Goal: Contribute content: Add original content to the website for others to see

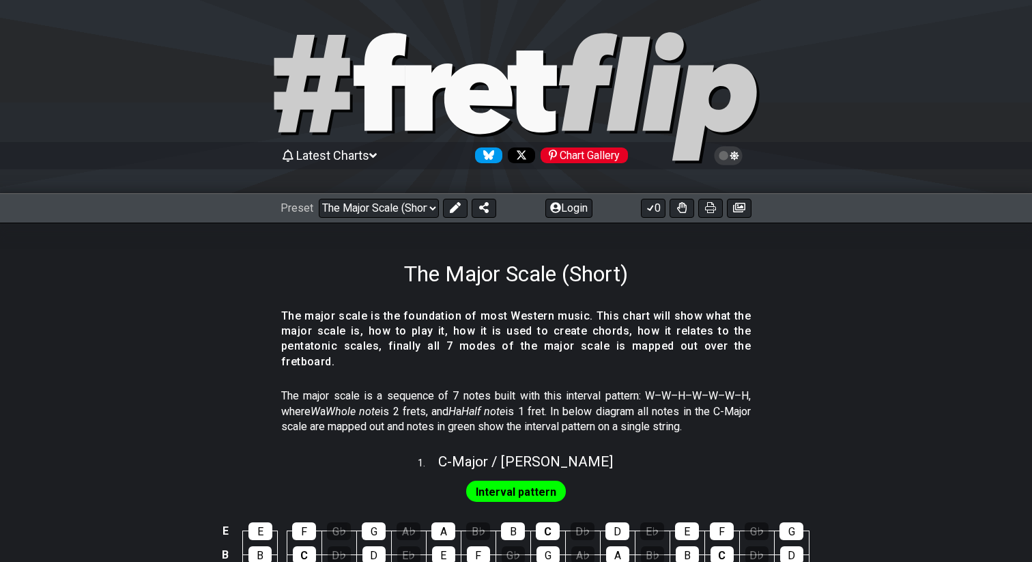
select select "/024QP1VDQ"
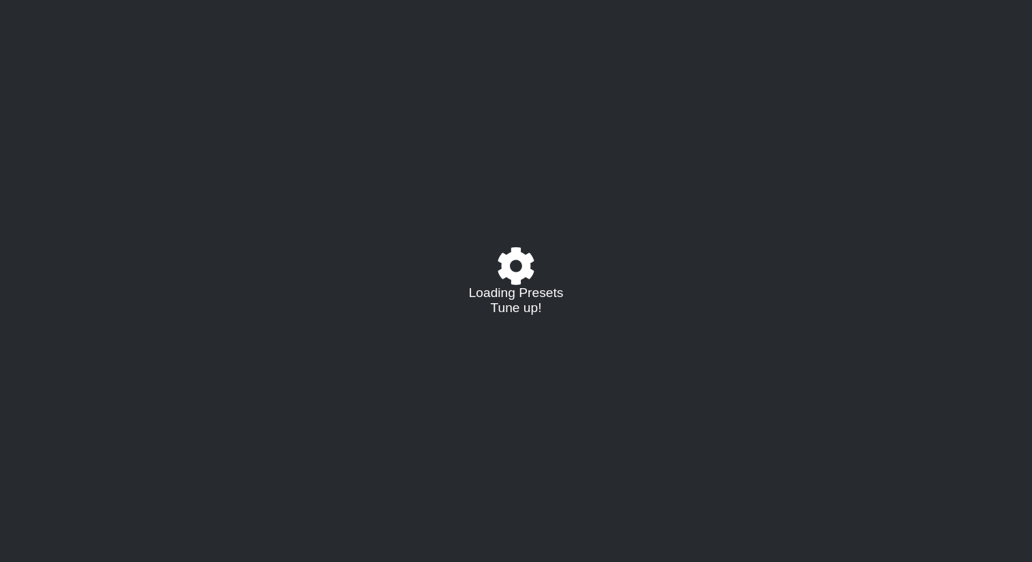
select select "/024QP1VDQ"
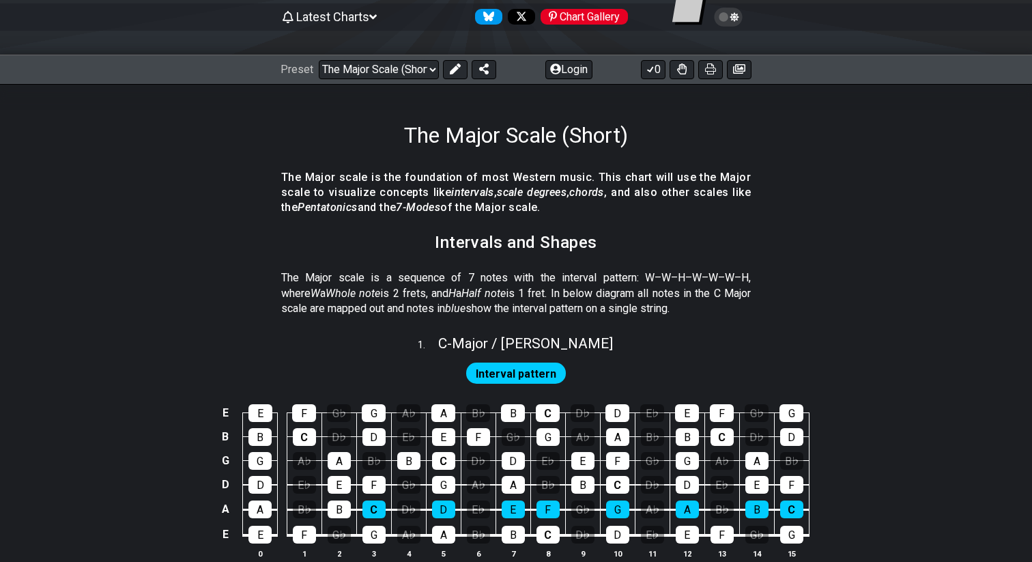
scroll to position [147, 0]
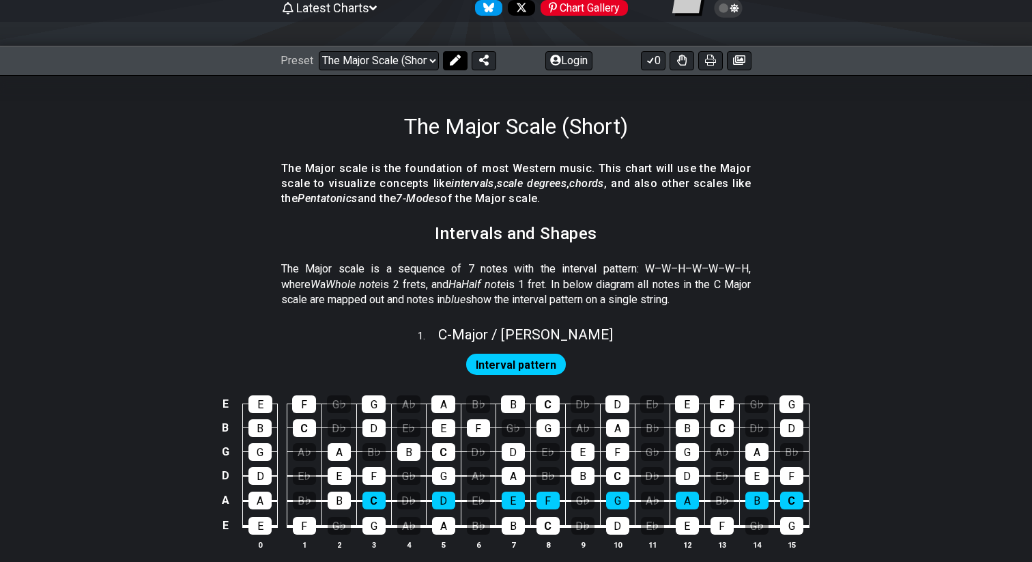
click at [454, 57] on icon at bounding box center [455, 60] width 11 height 11
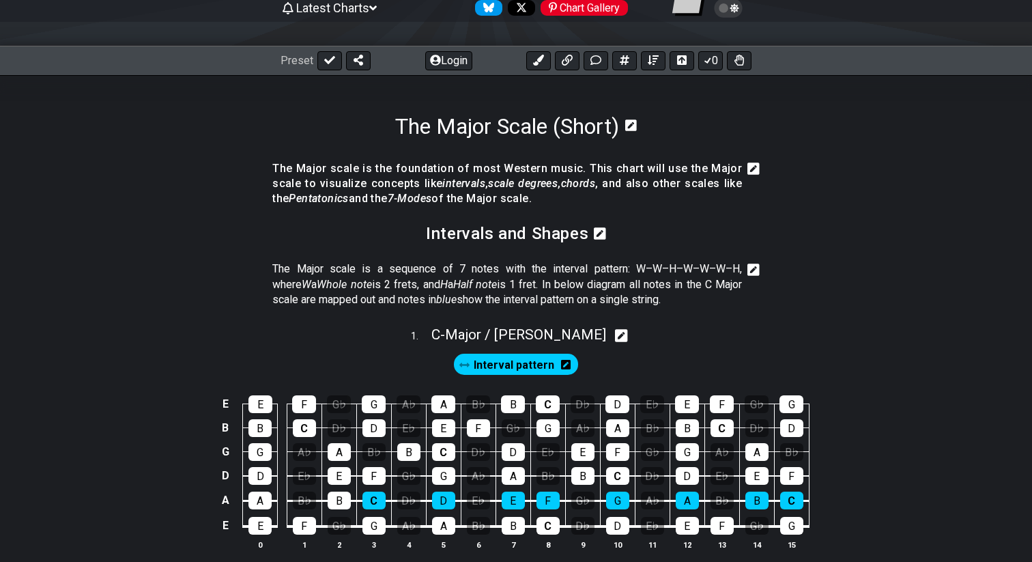
click at [751, 169] on icon at bounding box center [753, 169] width 12 height 14
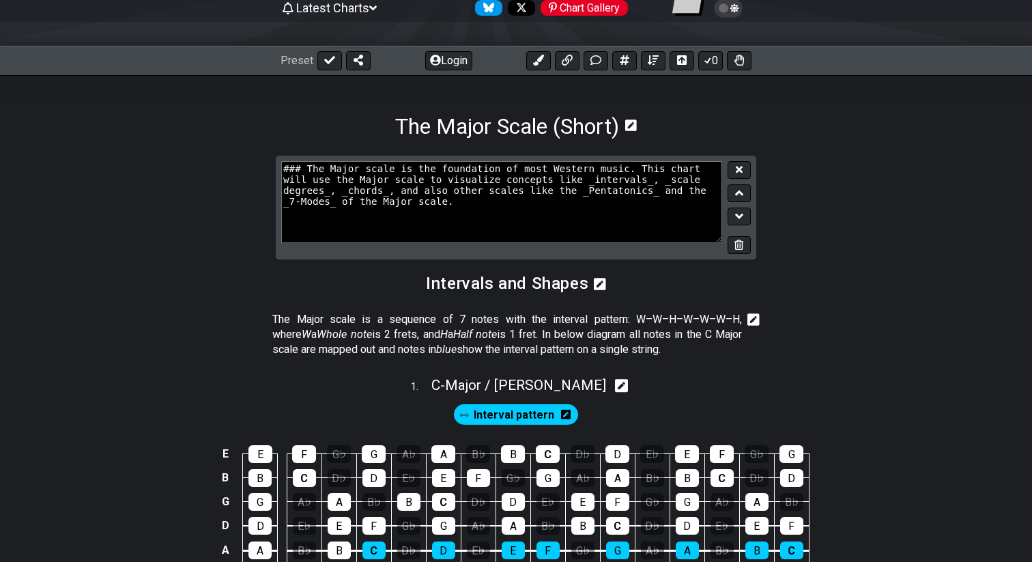
drag, startPoint x: 422, startPoint y: 194, endPoint x: 487, endPoint y: 194, distance: 64.8
click at [487, 194] on textarea "### The Major scale is the foundation of most Western music. This chart will us…" at bounding box center [501, 202] width 441 height 82
drag, startPoint x: 525, startPoint y: 190, endPoint x: 518, endPoint y: 227, distance: 36.8
click at [518, 227] on textarea "### The Major scale is the foundation of most Western music. This chart will us…" at bounding box center [501, 202] width 441 height 82
type textarea "### The Major scale is the foundation of most Western music. This chart will us…"
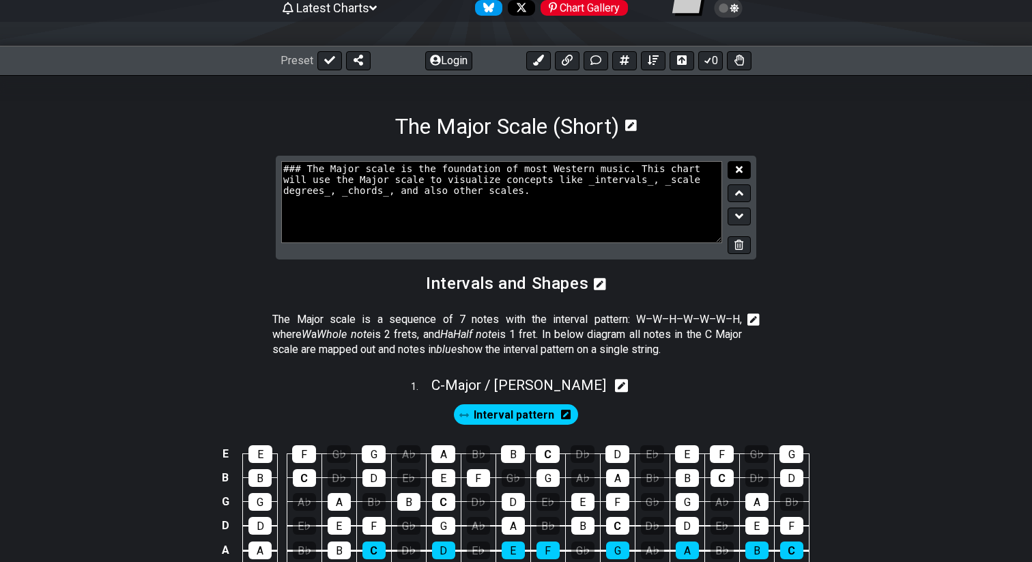
click at [745, 169] on button at bounding box center [738, 170] width 23 height 18
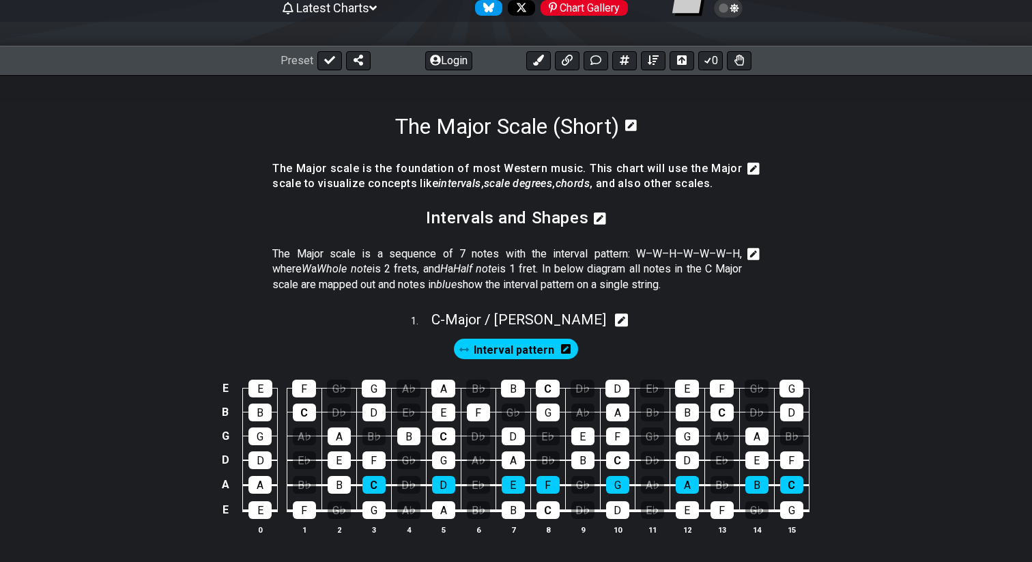
click at [753, 172] on icon at bounding box center [753, 168] width 12 height 12
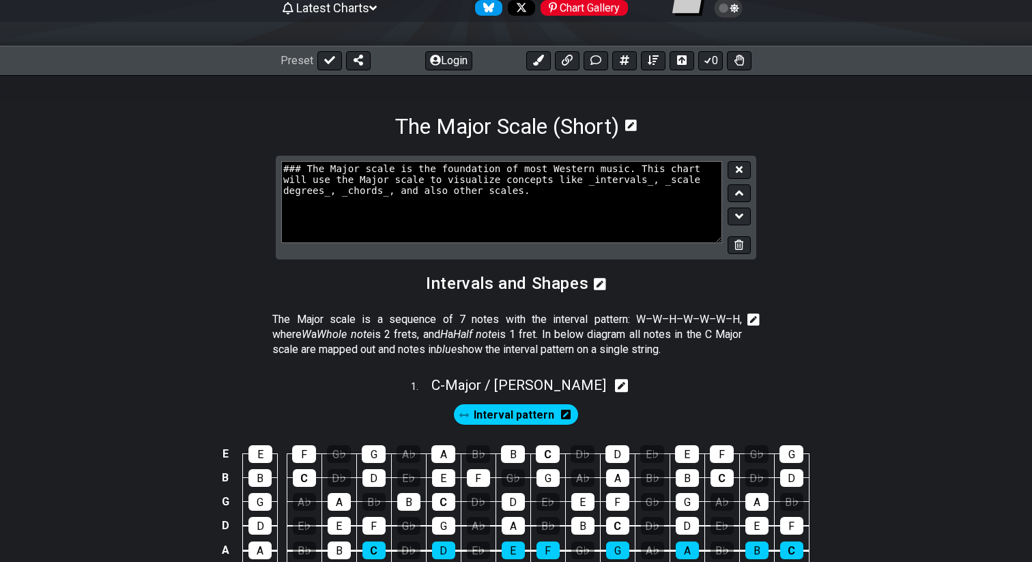
click at [488, 193] on textarea "### The Major scale is the foundation of most Western music. This chart will us…" at bounding box center [501, 202] width 441 height 82
type textarea "### The Major scale is the foundation of most Western music. This chart will us…"
click at [746, 167] on button at bounding box center [738, 170] width 23 height 18
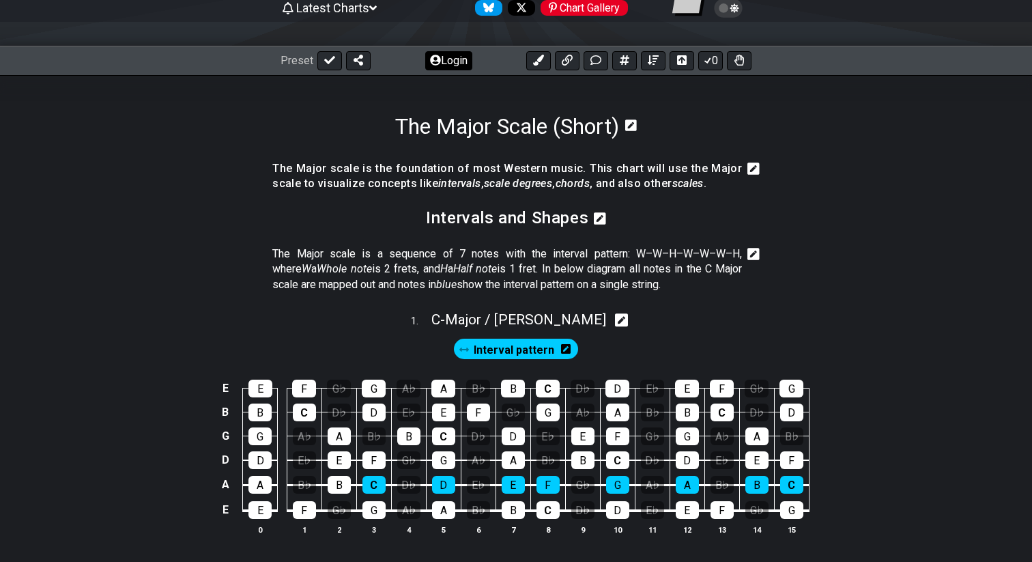
click at [453, 65] on button "Login" at bounding box center [448, 60] width 47 height 19
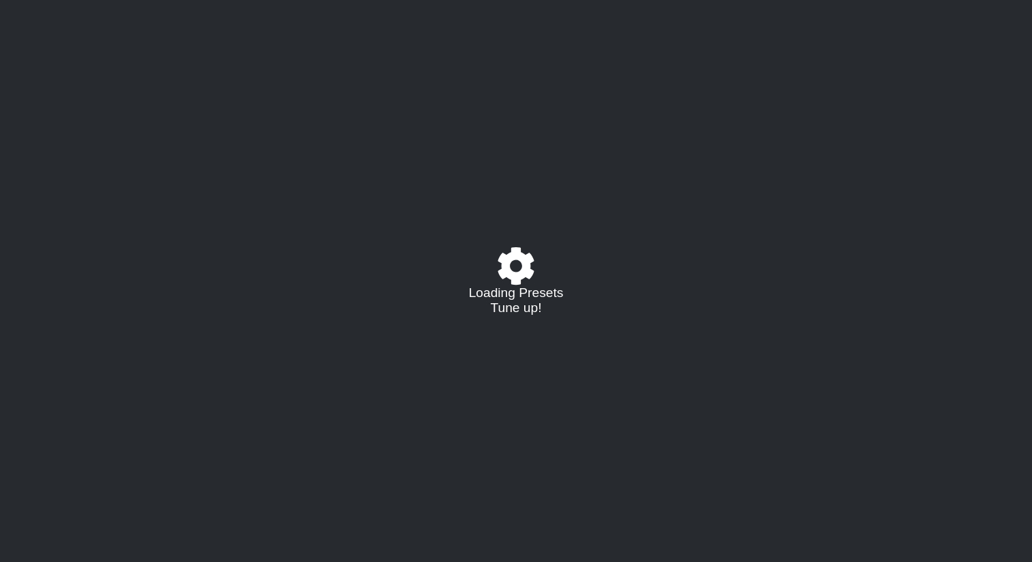
select select "/024QP1VDQ"
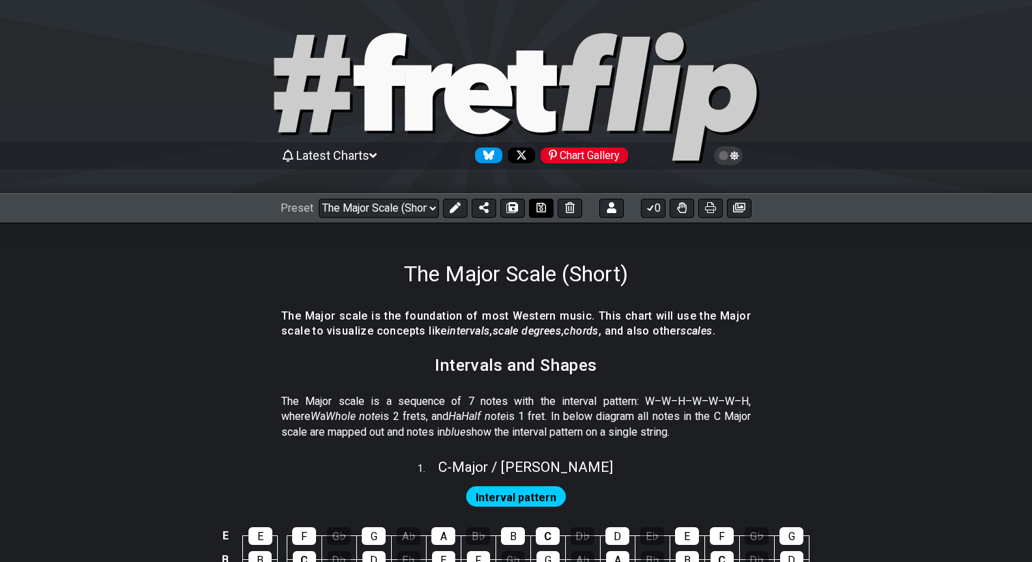
click at [541, 212] on icon at bounding box center [541, 207] width 10 height 11
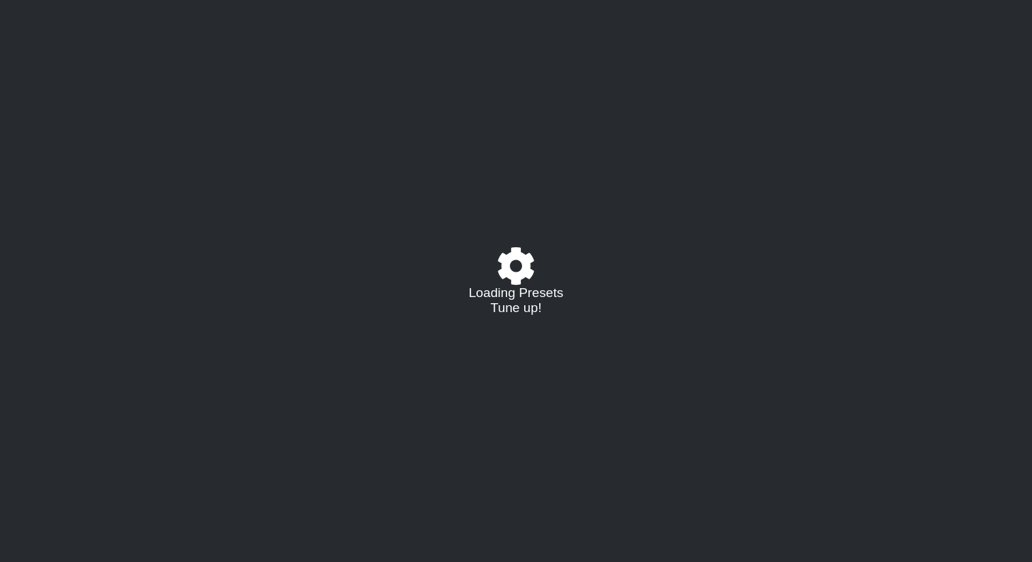
select select "/024QP1VDQ"
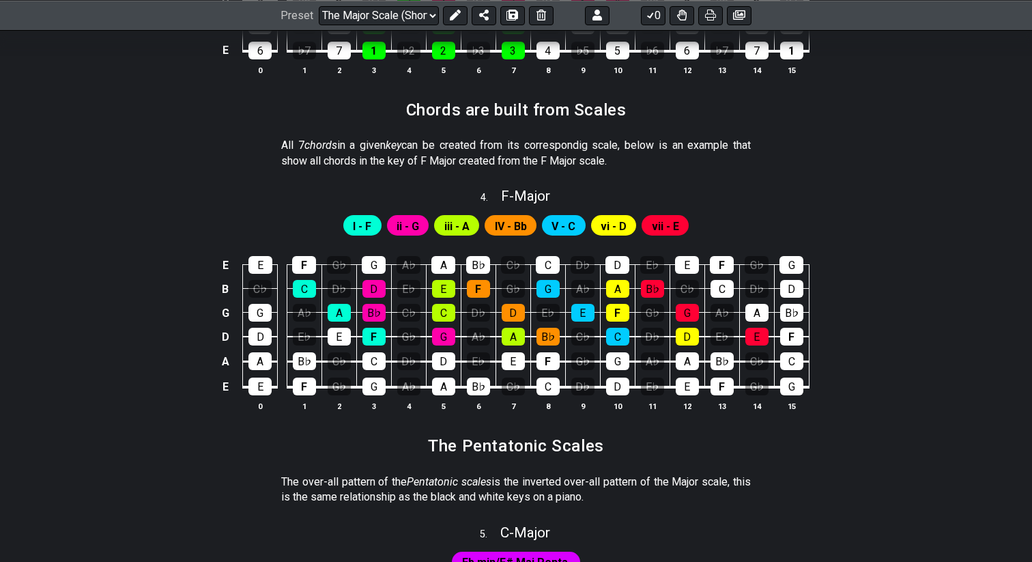
scroll to position [1209, 0]
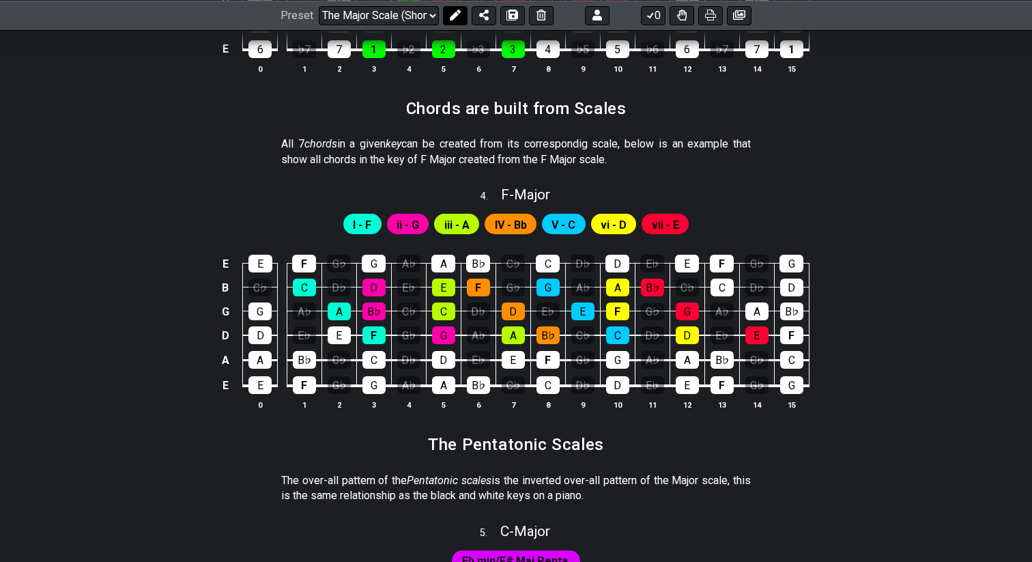
click at [454, 17] on icon at bounding box center [455, 15] width 11 height 11
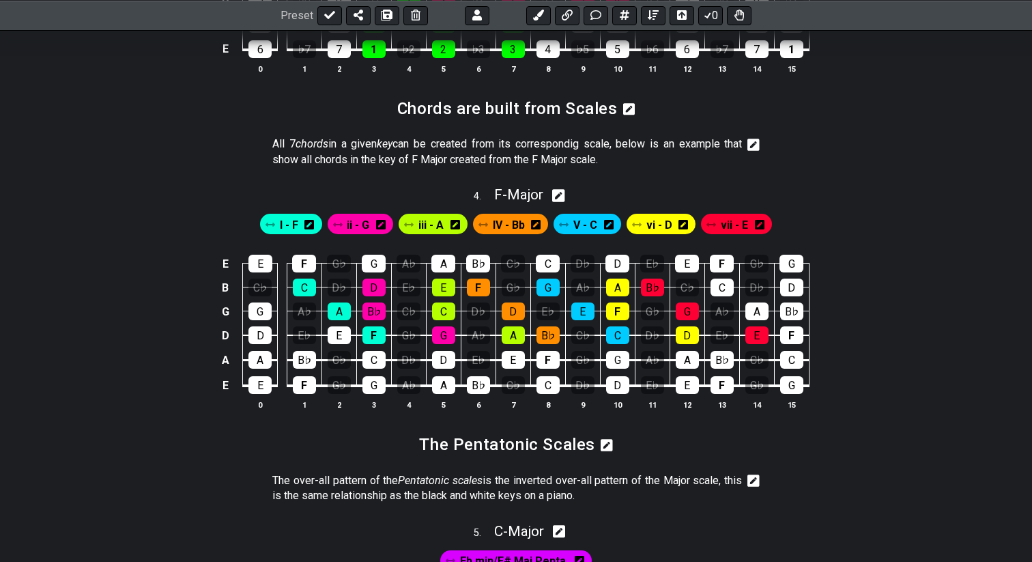
click at [753, 141] on icon at bounding box center [753, 145] width 12 height 14
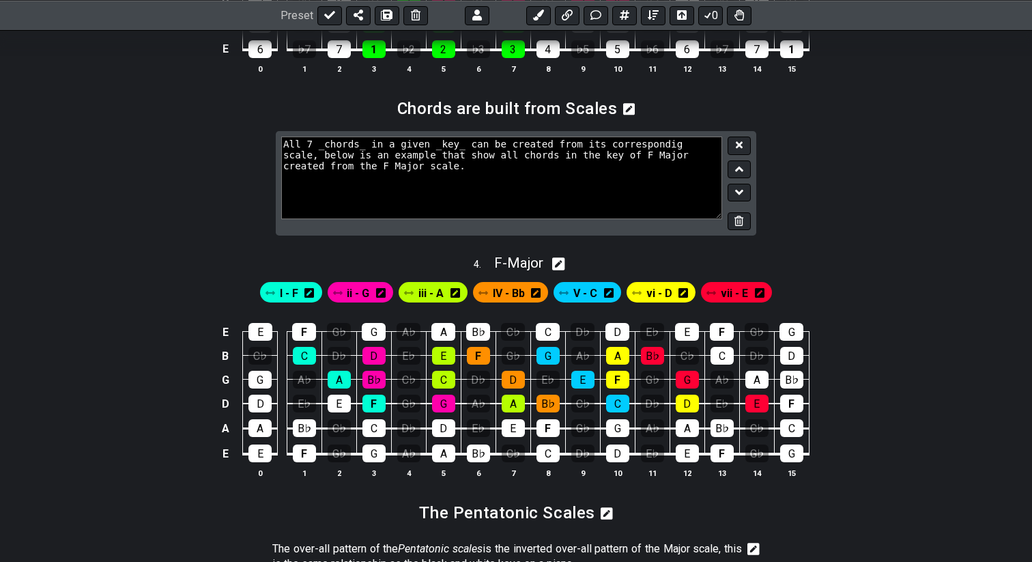
click at [521, 152] on textarea "All 7 _chords_ in a given _key_ can be created from its correspondig scale, bel…" at bounding box center [501, 177] width 441 height 82
type textarea "All 7 _chords_ in a given _key_ can be created from its correspondig scale, bel…"
click at [742, 145] on button at bounding box center [738, 145] width 23 height 18
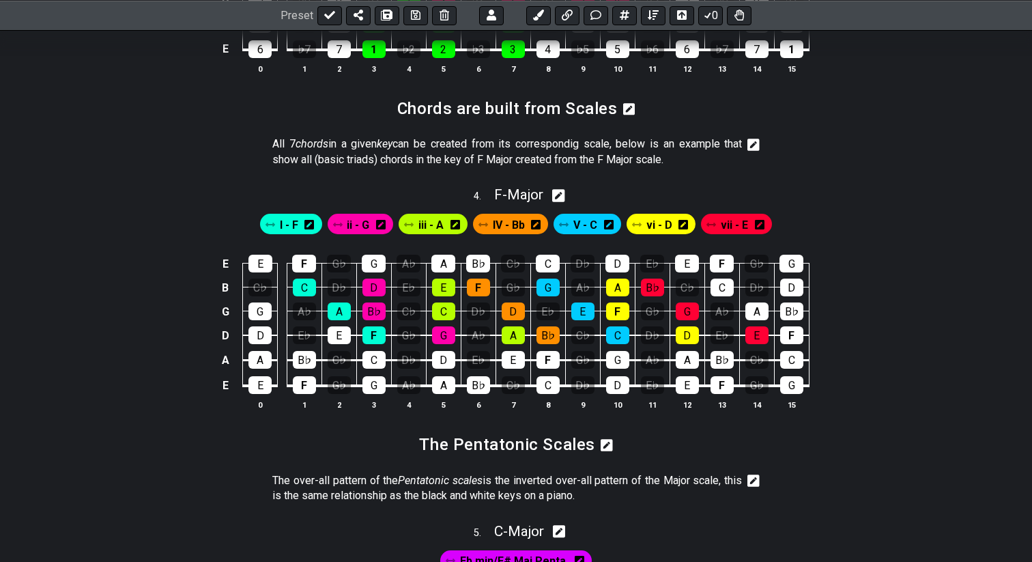
click at [751, 141] on icon at bounding box center [753, 145] width 12 height 12
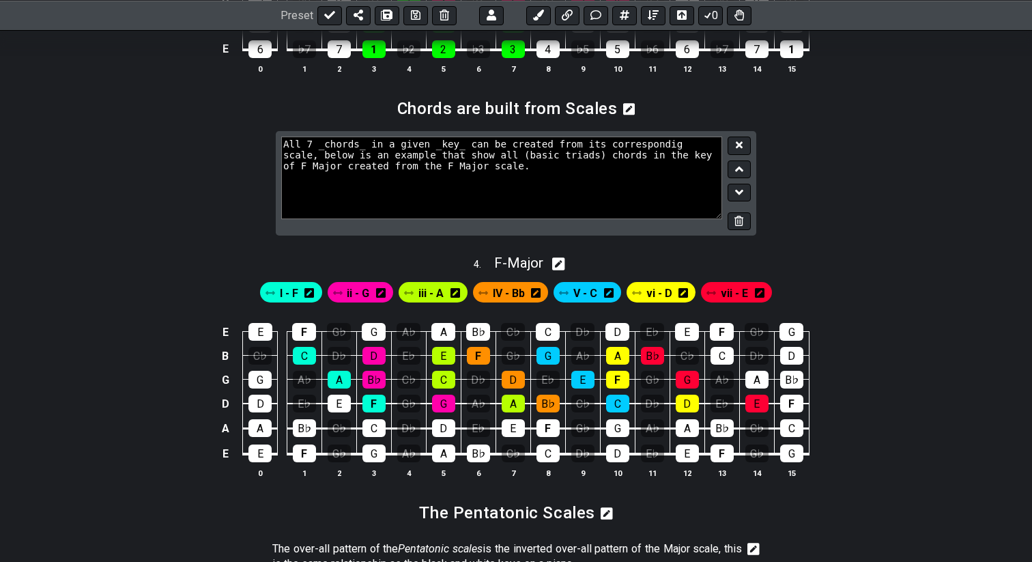
click at [532, 154] on textarea "All 7 _chords_ in a given _key_ can be created from its correspondig scale, bel…" at bounding box center [501, 177] width 441 height 82
type textarea "All 7 _chords_ in a given _key_ can be created from its correspondig scale, bel…"
click at [740, 145] on icon at bounding box center [739, 145] width 7 height 7
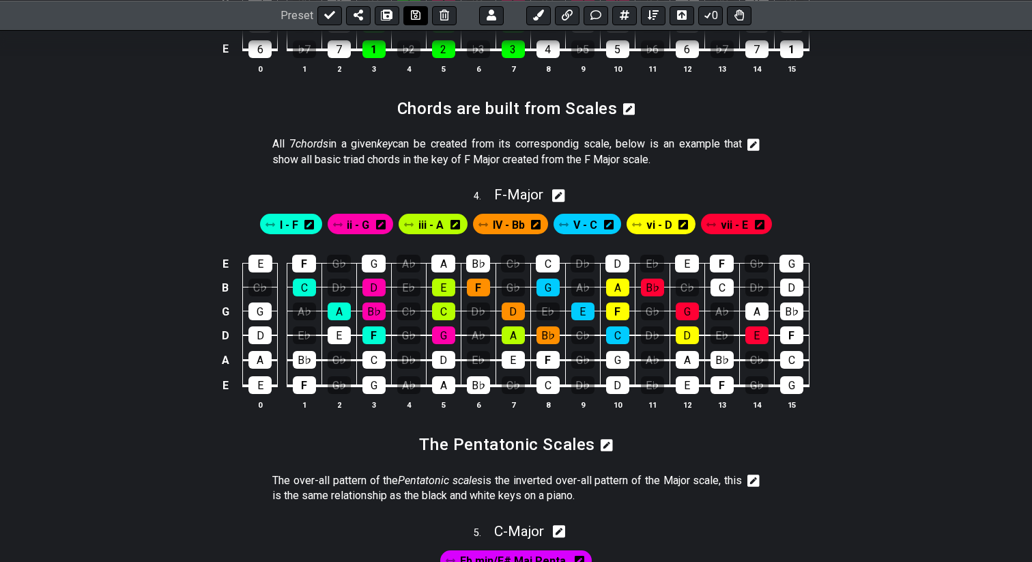
click at [416, 16] on icon at bounding box center [416, 15] width 10 height 11
click at [327, 19] on icon at bounding box center [329, 15] width 11 height 11
select select "/024QP1VDQ"
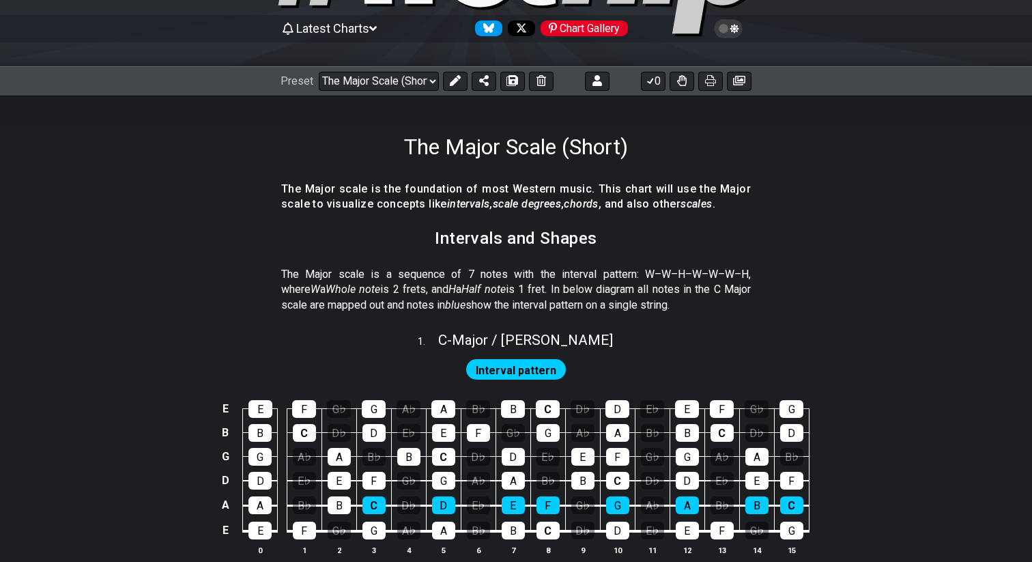
scroll to position [135, 0]
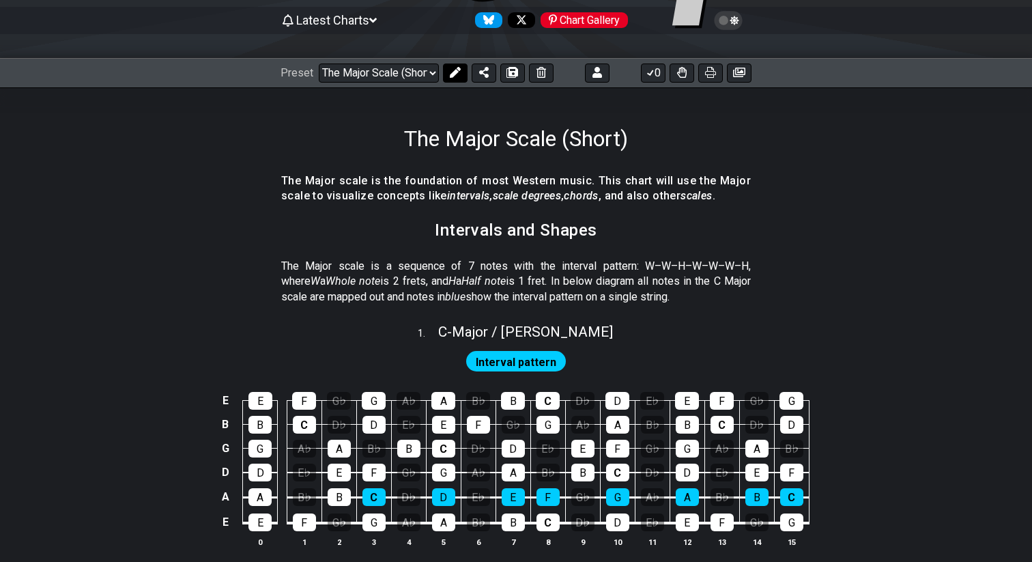
click at [450, 78] on button at bounding box center [455, 72] width 25 height 19
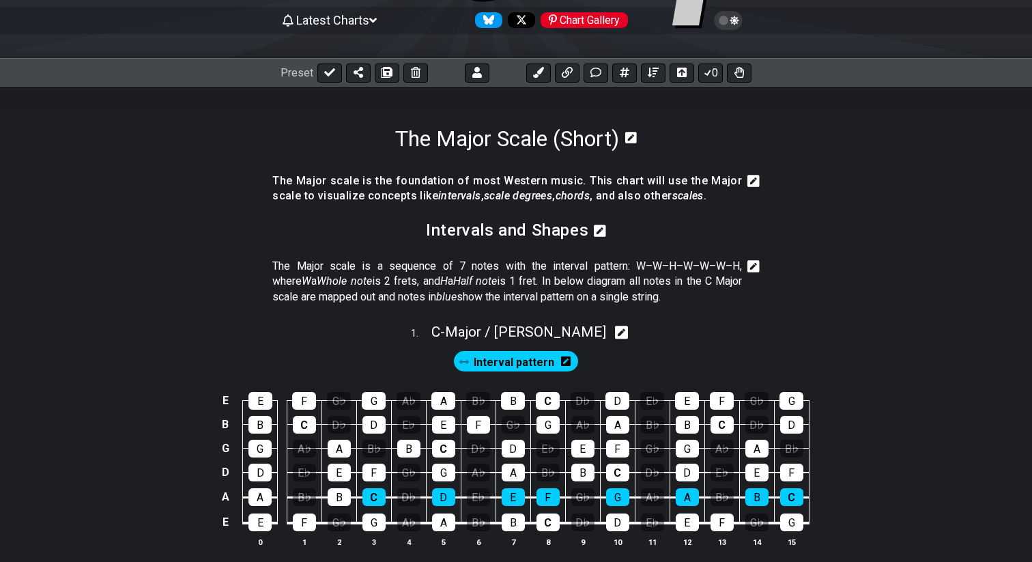
click at [752, 179] on icon at bounding box center [753, 181] width 12 height 12
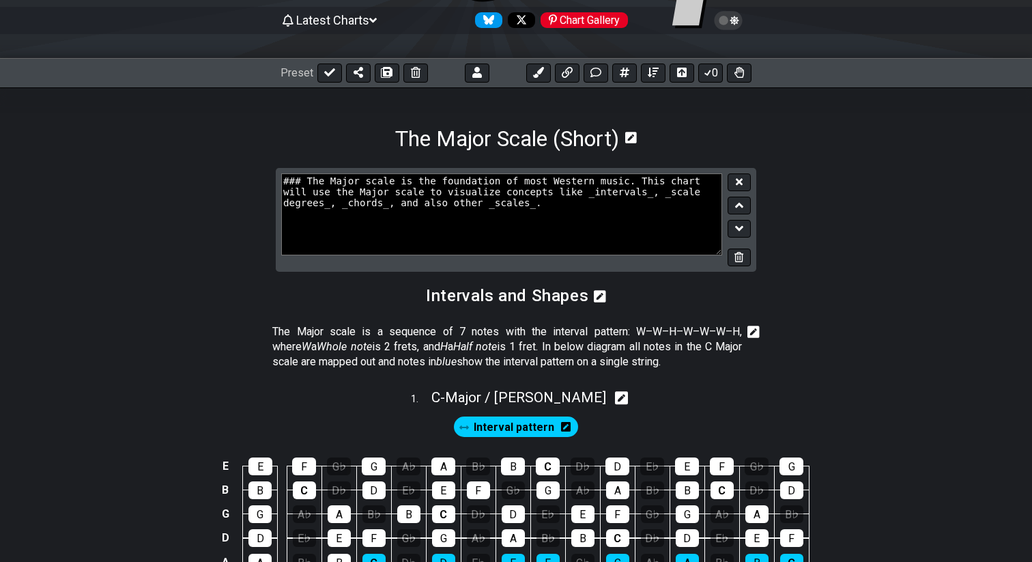
click at [435, 205] on textarea "### The Major scale is the foundation of most Western music. This chart will us…" at bounding box center [501, 214] width 441 height 82
type textarea "### The Major scale is the foundation of most Western music. This chart will us…"
click at [734, 183] on button at bounding box center [738, 182] width 23 height 18
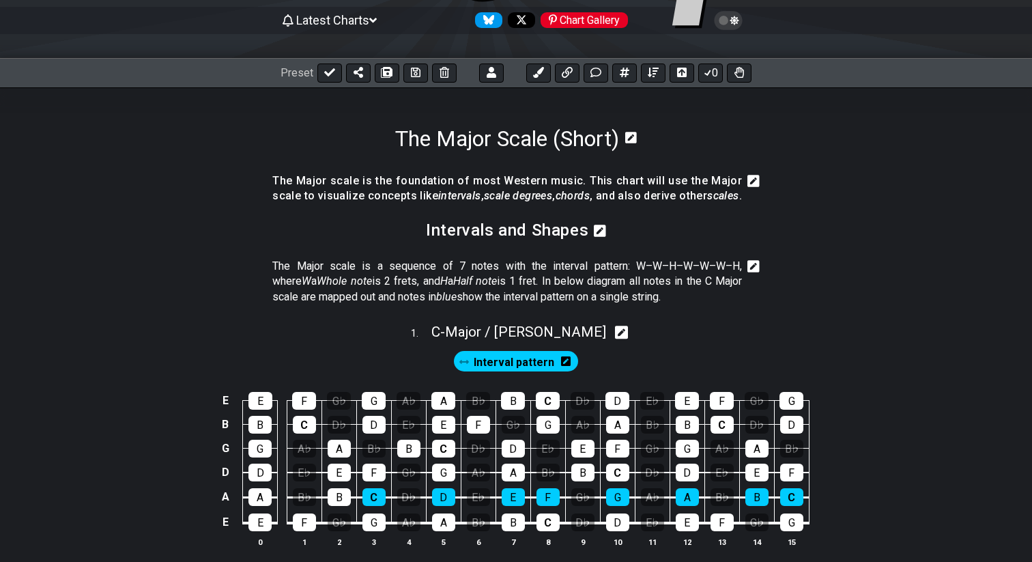
click at [756, 182] on icon at bounding box center [753, 181] width 12 height 12
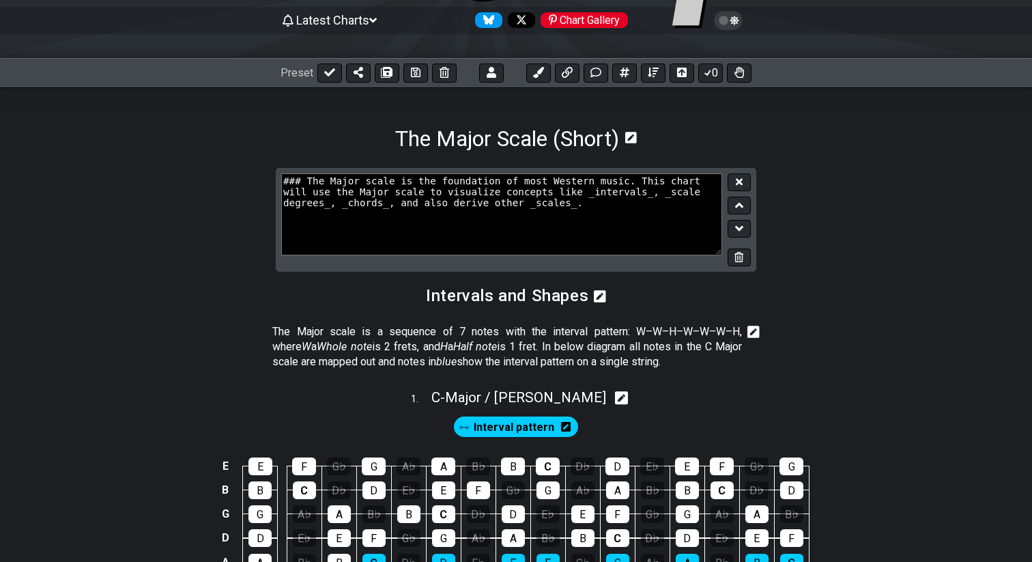
click at [337, 206] on textarea "### The Major scale is the foundation of most Western music. This chart will us…" at bounding box center [501, 214] width 441 height 82
type textarea "### The Major scale is the foundation of most Western music. This chart will us…"
click at [743, 184] on button at bounding box center [738, 182] width 23 height 18
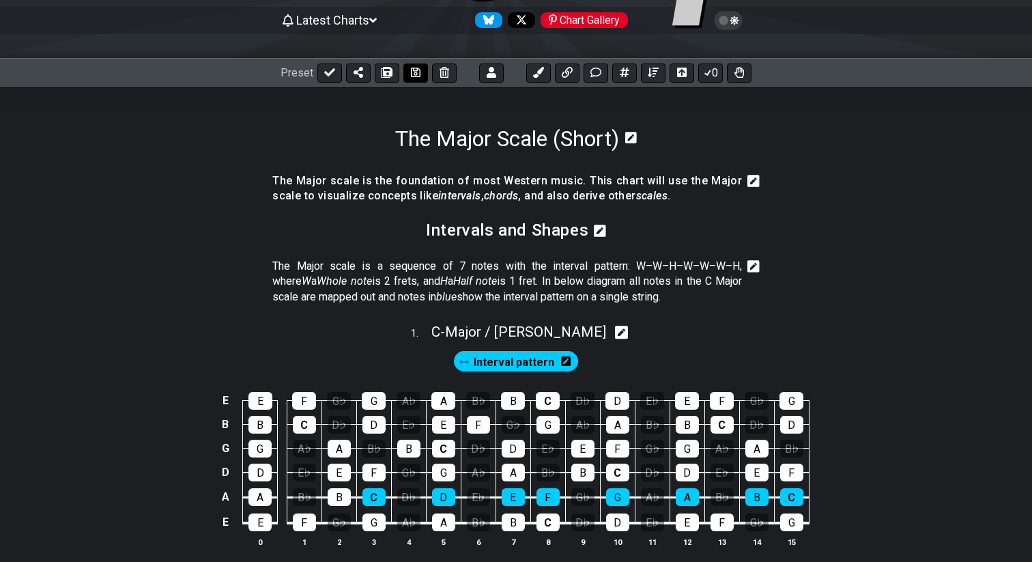
click at [417, 73] on icon at bounding box center [416, 72] width 10 height 11
click at [751, 177] on icon at bounding box center [753, 181] width 12 height 12
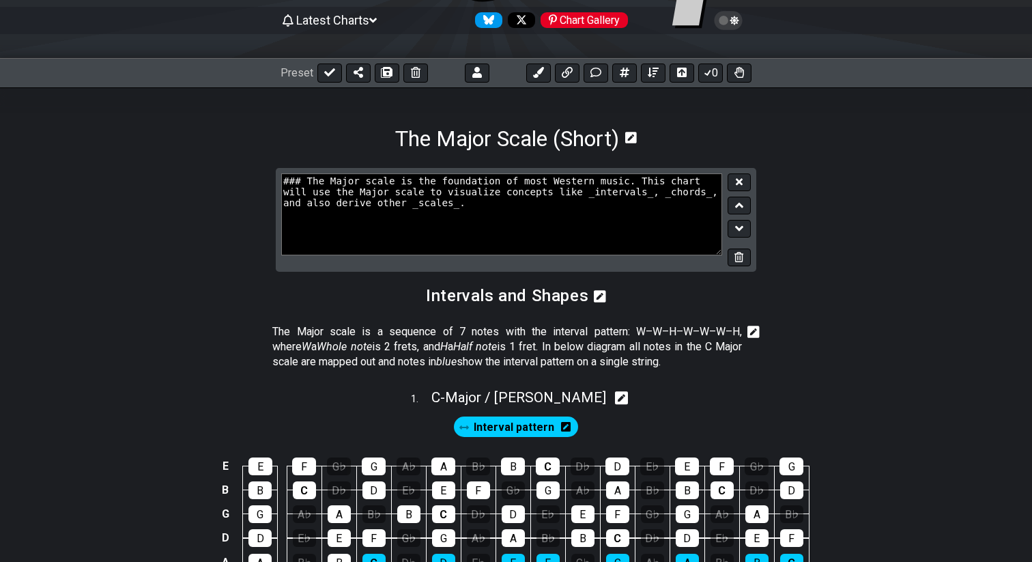
click at [661, 196] on textarea "### The Major scale is the foundation of most Western music. This chart will us…" at bounding box center [501, 214] width 441 height 82
click at [448, 206] on textarea "### The Major scale is the foundation of most Western music. This chart will us…" at bounding box center [501, 214] width 441 height 82
type textarea "### The Major scale is the foundation of most Western music. This chart will us…"
click at [743, 183] on button at bounding box center [738, 182] width 23 height 18
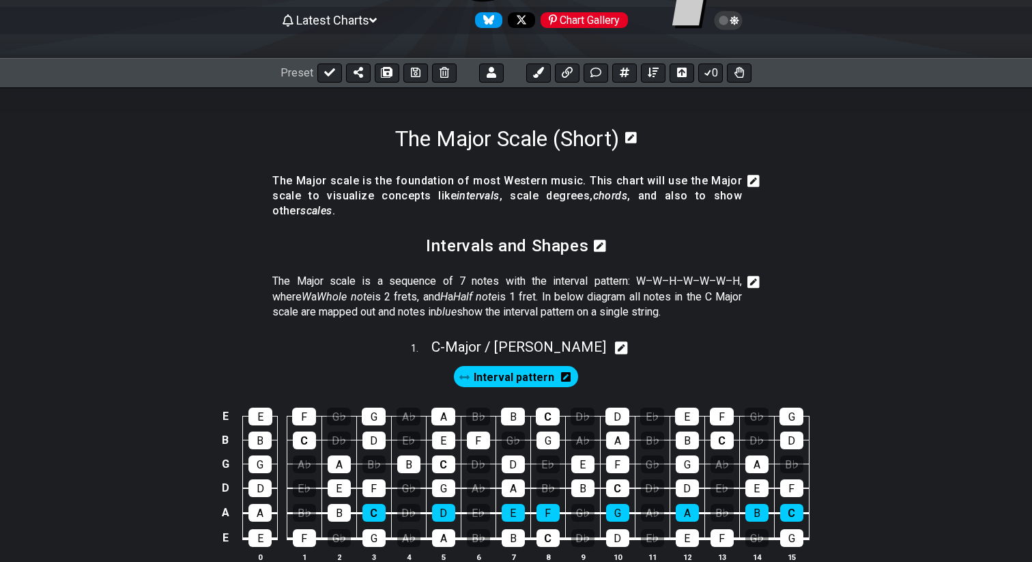
click at [750, 181] on icon at bounding box center [753, 181] width 12 height 12
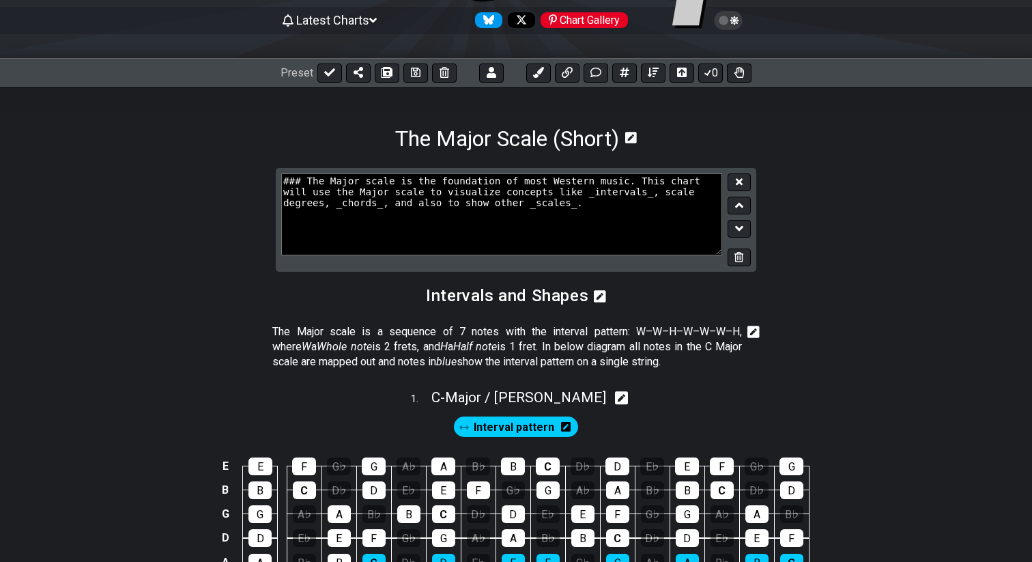
click at [431, 201] on textarea "### The Major scale is the foundation of most Western music. This chart will us…" at bounding box center [501, 214] width 441 height 82
type textarea "### The Major scale is the foundation of most Western music. This chart will us…"
click at [736, 179] on icon at bounding box center [739, 181] width 7 height 7
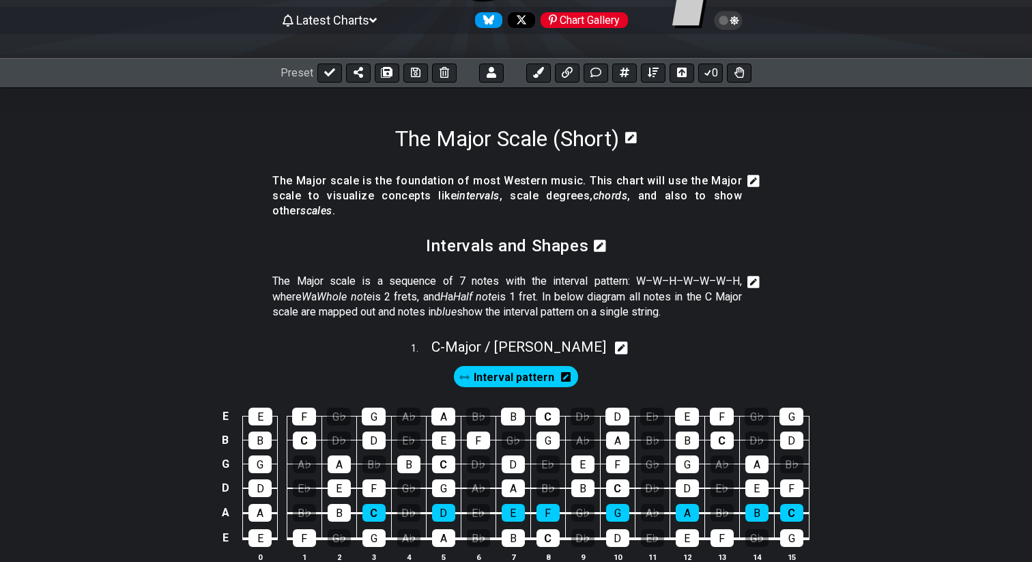
click at [753, 179] on icon at bounding box center [753, 181] width 12 height 14
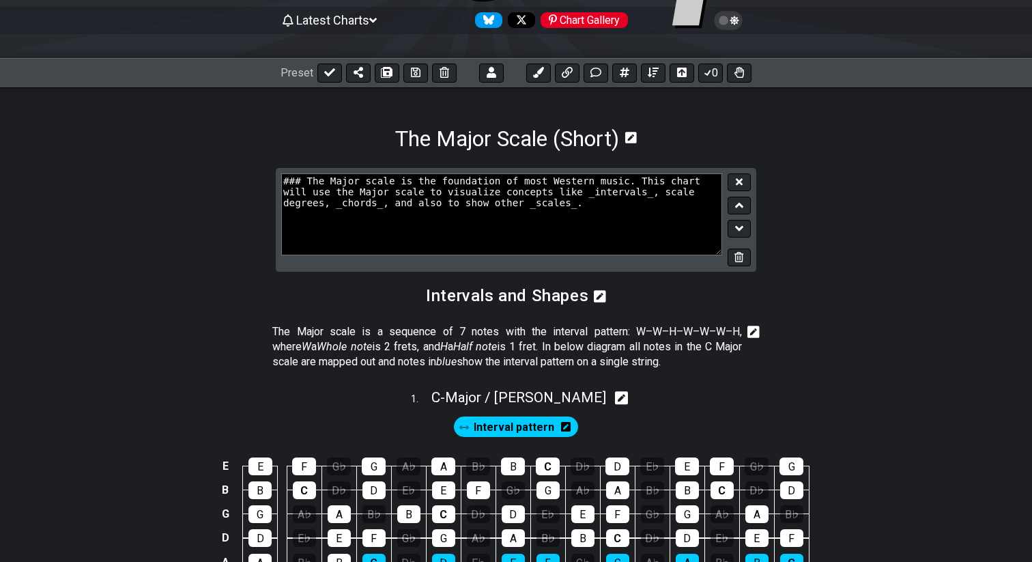
click at [663, 194] on textarea "### The Major scale is the foundation of most Western music. This chart will us…" at bounding box center [501, 214] width 441 height 82
click at [324, 207] on textarea "### The Major scale is the foundation of most Western music. This chart will us…" at bounding box center [501, 214] width 441 height 82
click at [451, 202] on textarea "### The Major scale is the foundation of most Western music. This chart will us…" at bounding box center [501, 214] width 441 height 82
type textarea "### The Major scale is the foundation of most Western music. This chart will us…"
click at [736, 182] on icon at bounding box center [739, 182] width 7 height 10
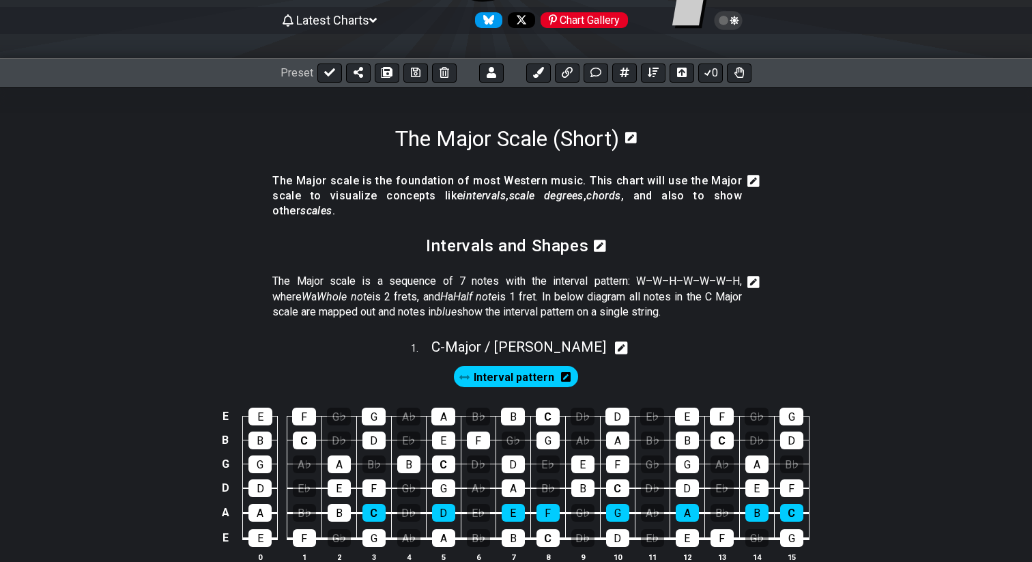
click at [752, 182] on icon at bounding box center [753, 181] width 12 height 14
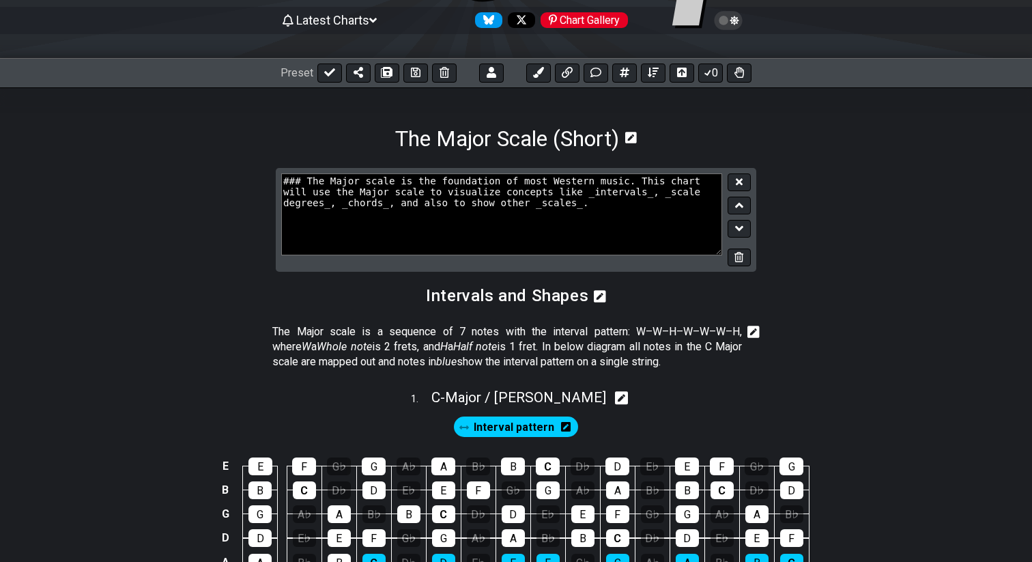
click at [457, 203] on textarea "### The Major scale is the foundation of most Western music. This chart will us…" at bounding box center [501, 214] width 441 height 82
type textarea "### The Major scale is the foundation of most Western music. This chart will us…"
click at [740, 184] on icon at bounding box center [739, 181] width 7 height 7
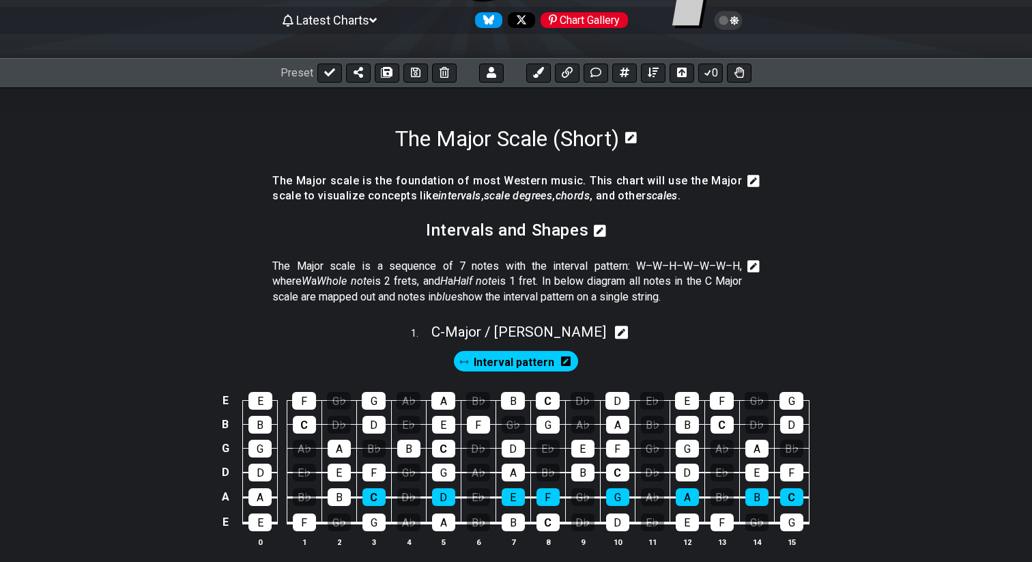
click at [754, 179] on icon at bounding box center [753, 181] width 12 height 14
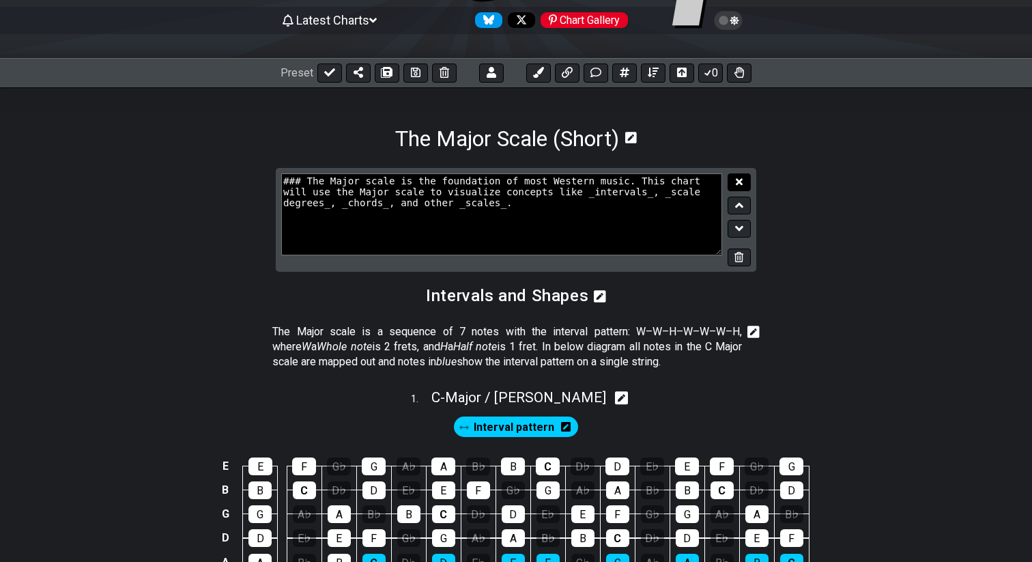
click at [746, 182] on button at bounding box center [738, 182] width 23 height 18
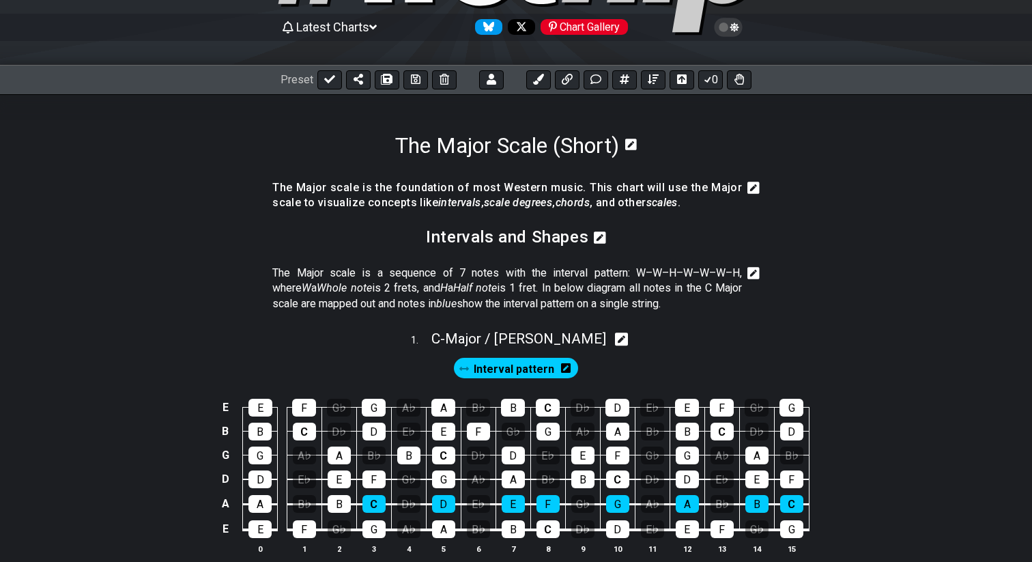
scroll to position [134, 0]
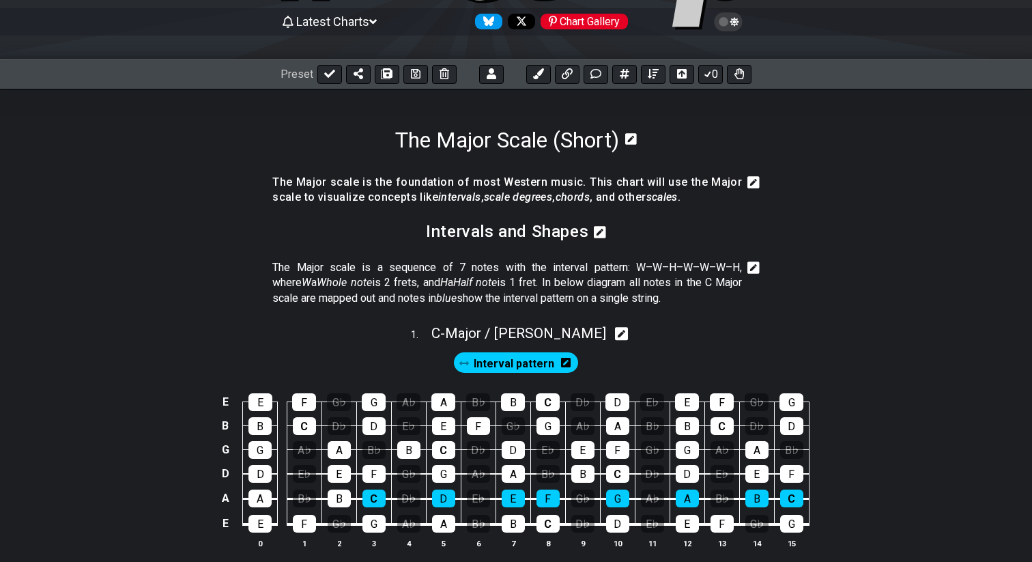
click at [754, 179] on icon at bounding box center [753, 182] width 12 height 14
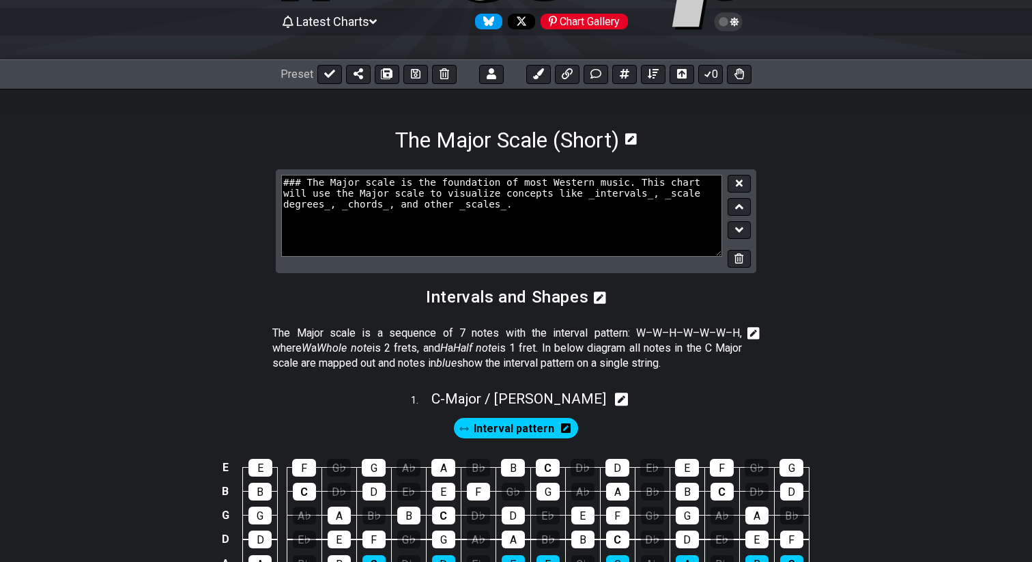
click at [425, 210] on textarea "### The Major scale is the foundation of most Western music. This chart will us…" at bounding box center [501, 216] width 441 height 82
click at [737, 179] on icon at bounding box center [739, 183] width 7 height 10
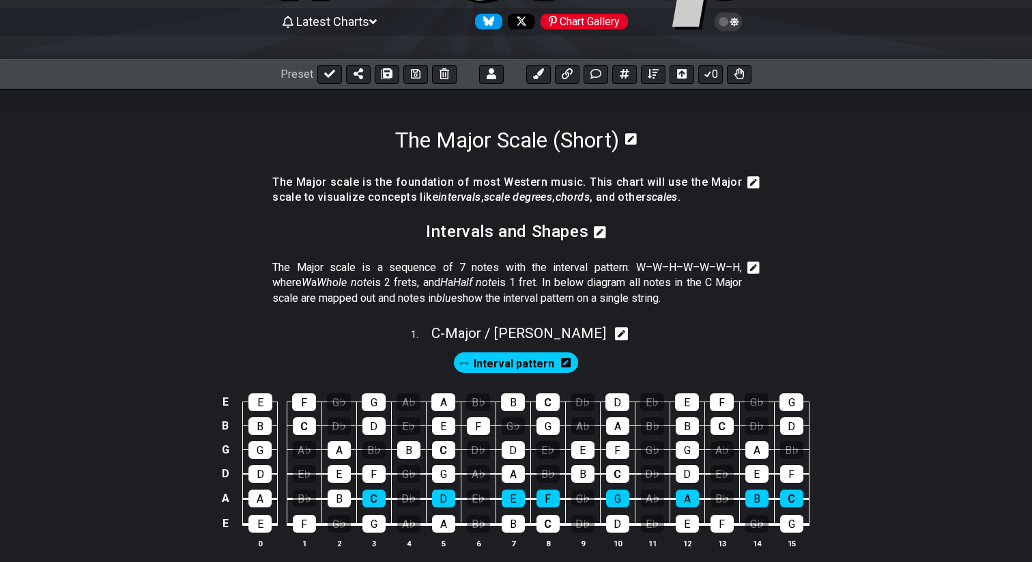
click at [753, 186] on icon at bounding box center [753, 182] width 12 height 12
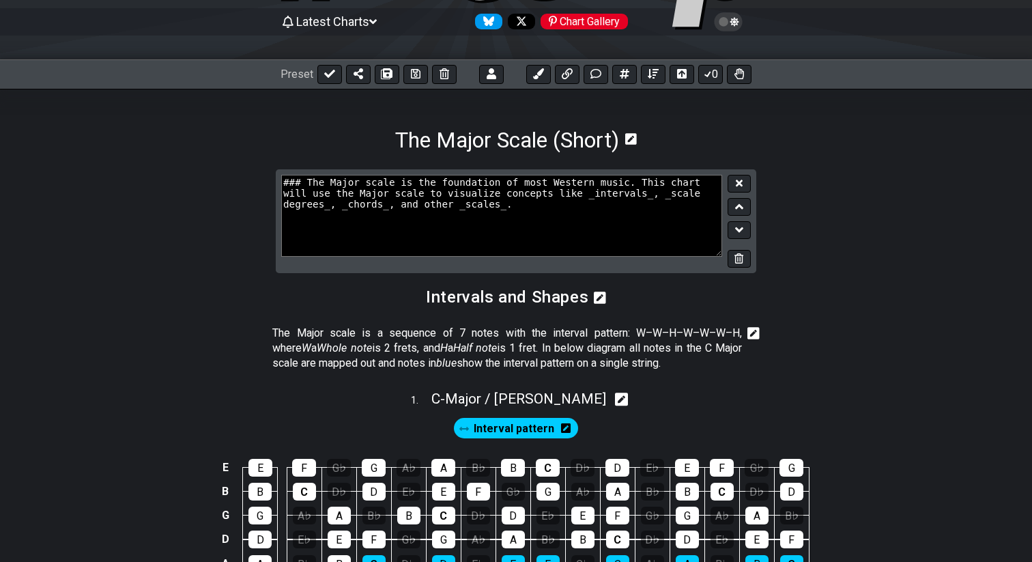
click at [424, 205] on textarea "### The Major scale is the foundation of most Western music. This chart will us…" at bounding box center [501, 216] width 441 height 82
type textarea "### The Major scale is the foundation of most Western music. This chart will us…"
click at [730, 184] on button at bounding box center [738, 184] width 23 height 18
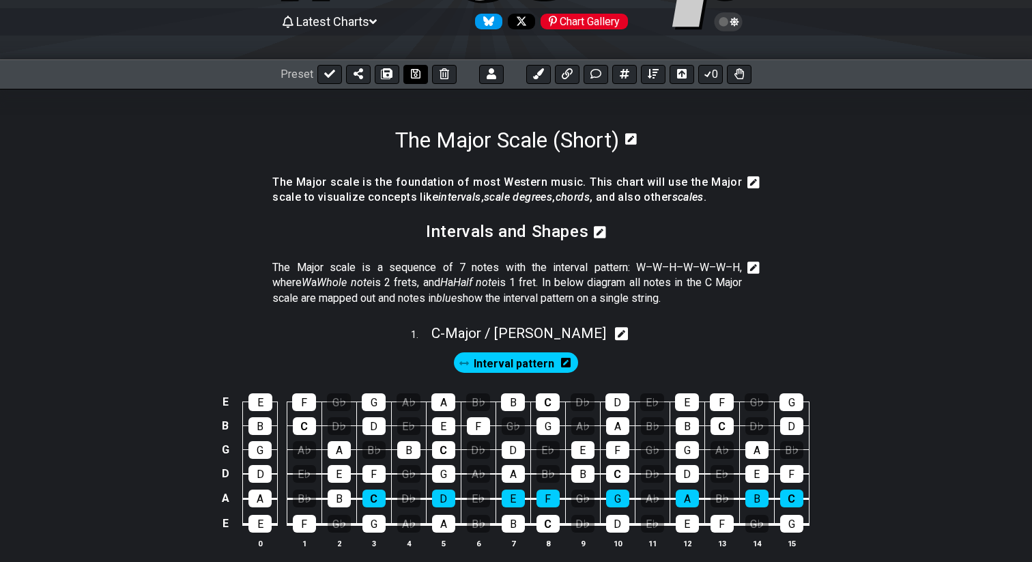
click at [414, 76] on icon at bounding box center [416, 74] width 10 height 10
click at [329, 72] on icon at bounding box center [329, 73] width 11 height 11
select select "/024QP1VDQ"
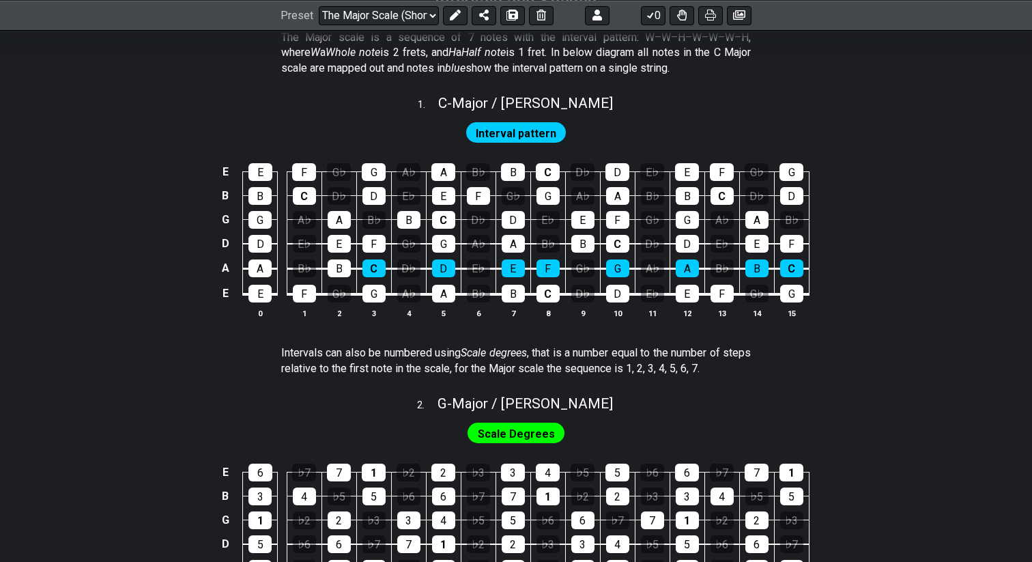
scroll to position [364, 0]
